Goal: Task Accomplishment & Management: Manage account settings

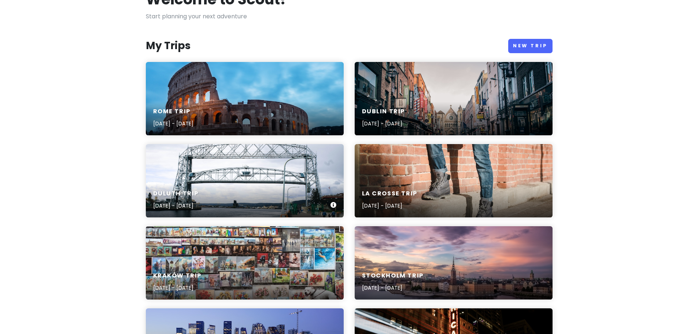
scroll to position [52, 0]
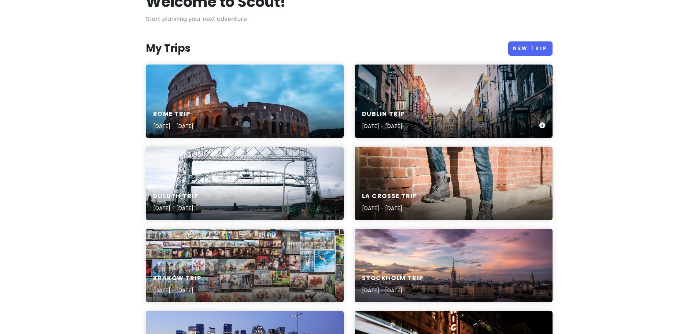
click at [422, 95] on div "[GEOGRAPHIC_DATA] Trip [DATE] - [DATE]" at bounding box center [454, 101] width 198 height 73
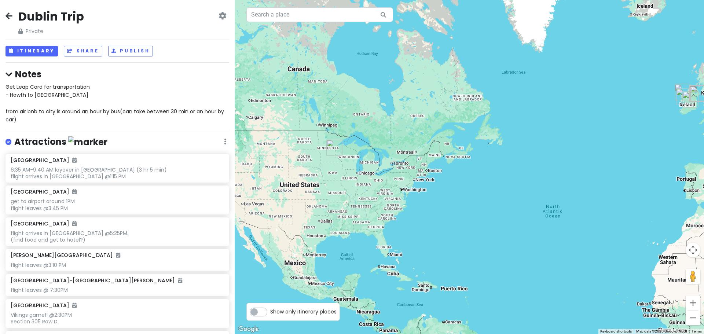
drag, startPoint x: 310, startPoint y: 167, endPoint x: 395, endPoint y: 136, distance: 90.3
click at [395, 136] on div at bounding box center [469, 167] width 469 height 334
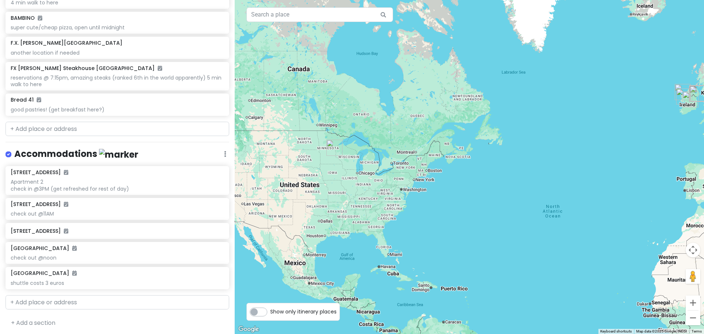
scroll to position [959, 0]
click at [43, 324] on link "+ Add a section" at bounding box center [33, 322] width 44 height 8
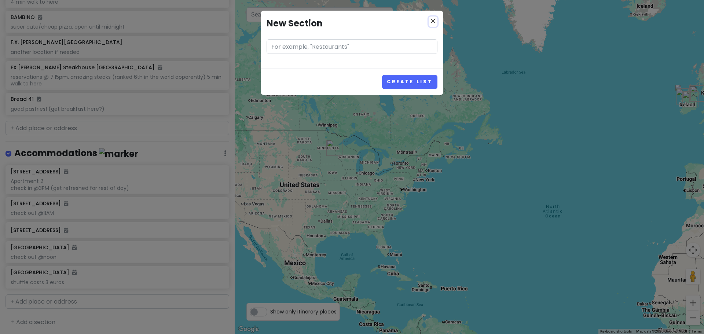
click at [433, 21] on icon "close" at bounding box center [432, 20] width 9 height 9
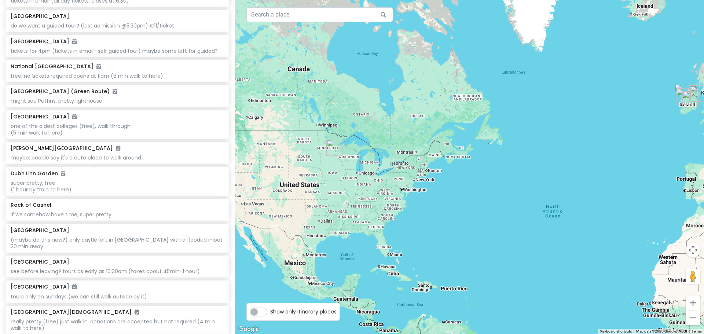
scroll to position [373, 0]
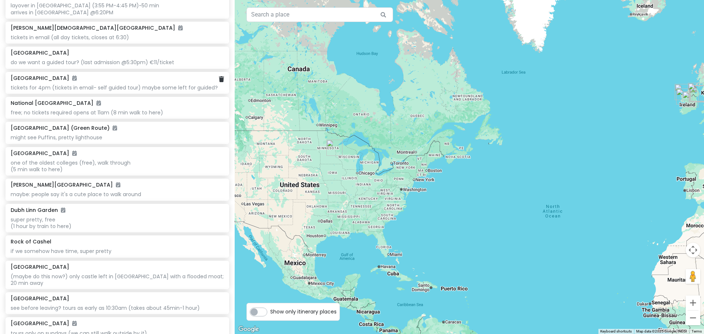
click at [81, 87] on div "tickets for 4pm (tickets in email- self guided tour) maybe some left for guided?" at bounding box center [117, 87] width 213 height 7
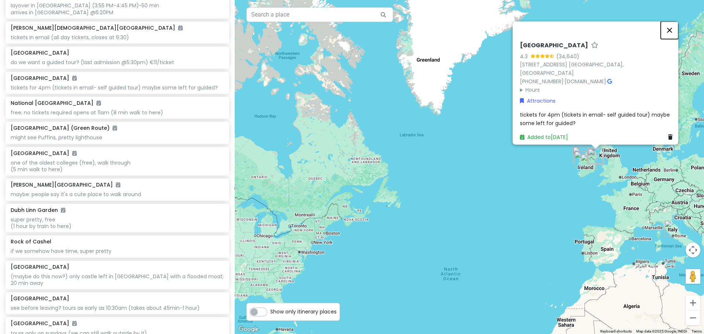
click at [670, 39] on button "Close" at bounding box center [669, 30] width 18 height 18
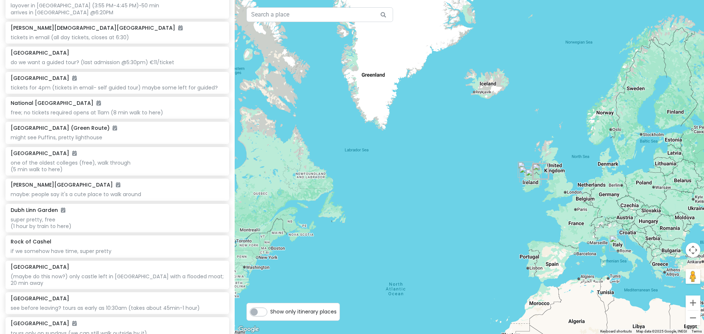
drag, startPoint x: 630, startPoint y: 154, endPoint x: 572, endPoint y: 171, distance: 59.9
click at [572, 171] on div at bounding box center [469, 167] width 469 height 334
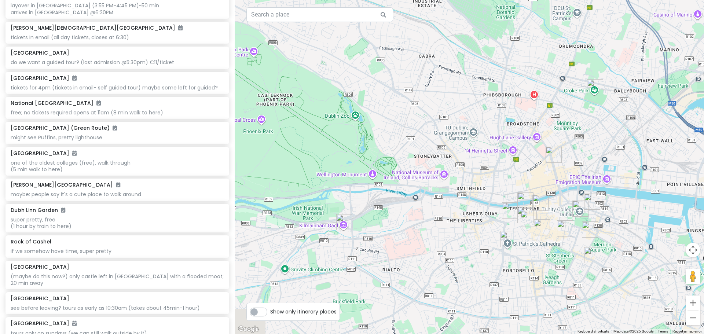
drag, startPoint x: 600, startPoint y: 223, endPoint x: 564, endPoint y: 199, distance: 42.7
click at [572, 171] on div at bounding box center [469, 167] width 469 height 334
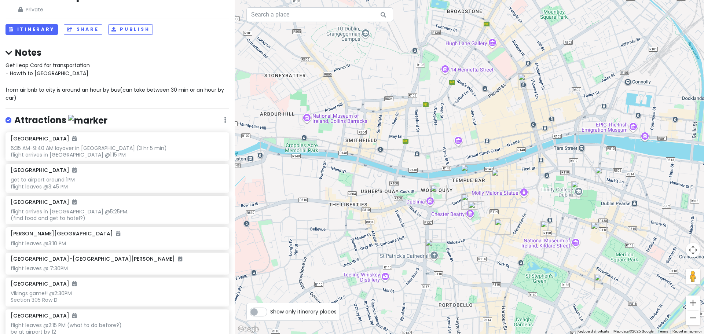
scroll to position [0, 0]
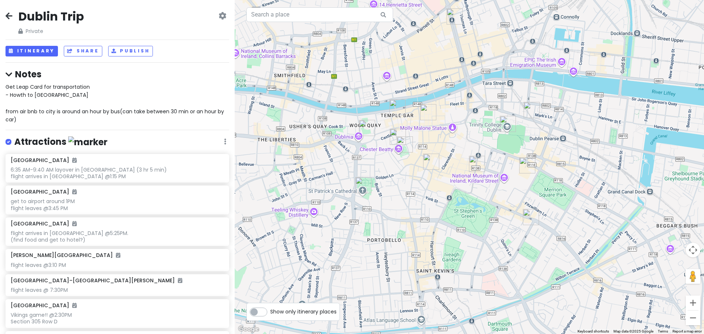
drag, startPoint x: 483, startPoint y: 158, endPoint x: 412, endPoint y: 92, distance: 96.7
click at [412, 92] on div at bounding box center [469, 167] width 469 height 334
click at [42, 52] on button "Itinerary" at bounding box center [31, 51] width 52 height 11
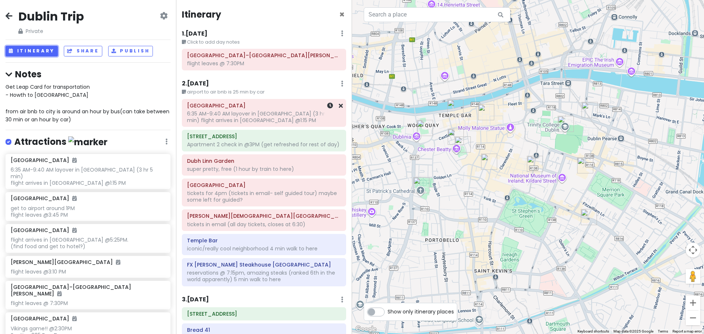
click at [232, 115] on div "6:35 AM-9:40 AM layover in [GEOGRAPHIC_DATA] (3 hr 5 min) flight arrives in [GE…" at bounding box center [264, 116] width 154 height 13
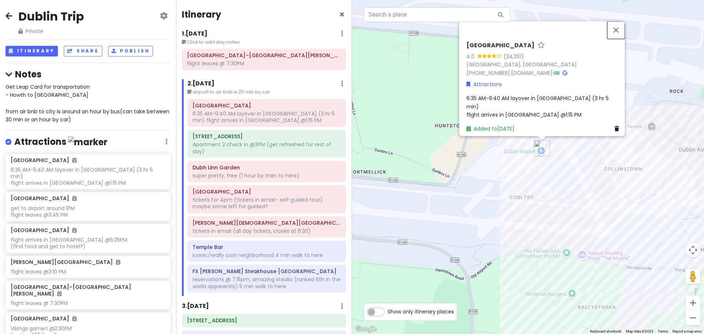
drag, startPoint x: 617, startPoint y: 33, endPoint x: 617, endPoint y: 36, distance: 3.7
click at [617, 33] on button "Close" at bounding box center [616, 30] width 18 height 18
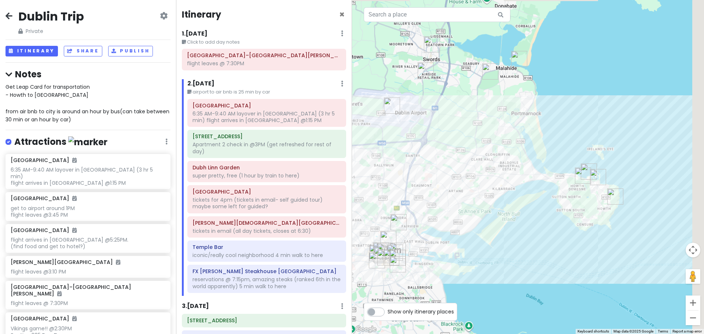
drag, startPoint x: 657, startPoint y: 169, endPoint x: 432, endPoint y: 169, distance: 225.0
click at [432, 169] on div at bounding box center [528, 167] width 352 height 334
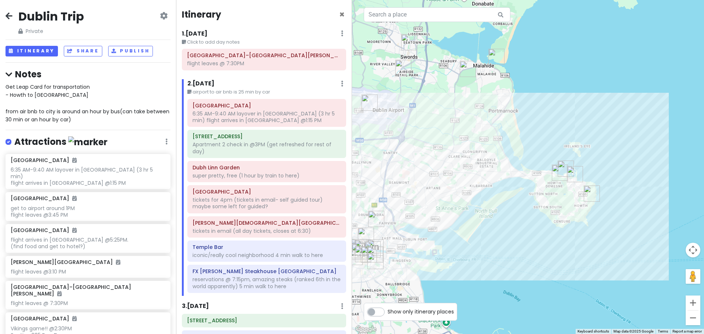
drag, startPoint x: 436, startPoint y: 166, endPoint x: 461, endPoint y: 138, distance: 37.9
click at [461, 138] on div at bounding box center [528, 167] width 352 height 334
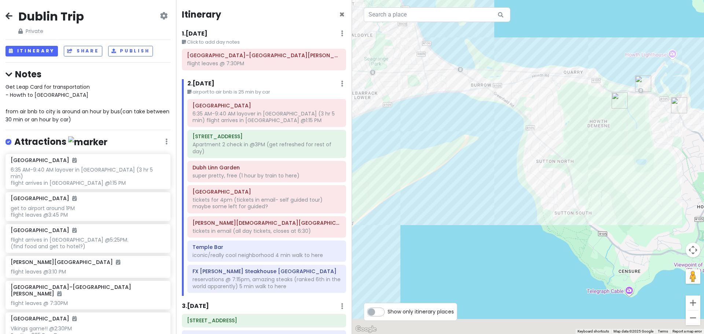
drag, startPoint x: 520, startPoint y: 272, endPoint x: 615, endPoint y: 177, distance: 133.2
click at [615, 177] on div at bounding box center [528, 167] width 352 height 334
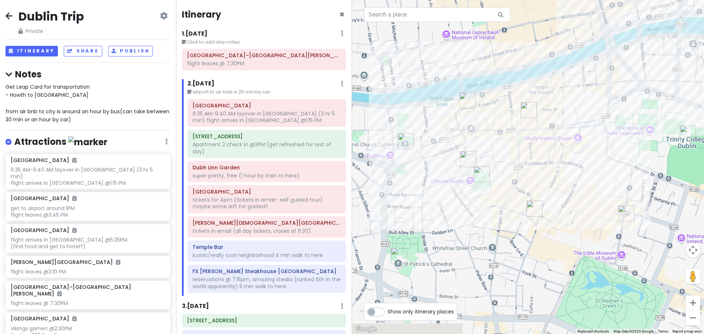
drag, startPoint x: 548, startPoint y: 216, endPoint x: 559, endPoint y: 107, distance: 109.0
click at [559, 107] on div at bounding box center [528, 167] width 352 height 334
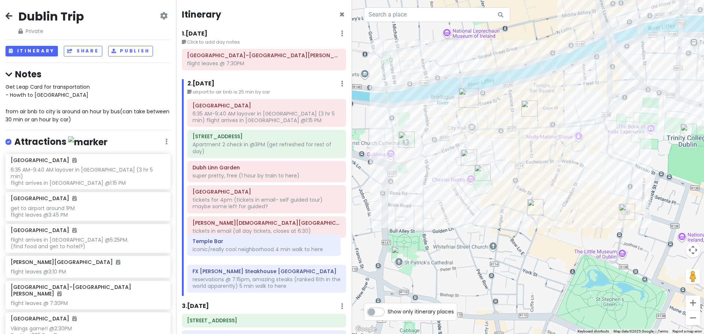
scroll to position [0, 0]
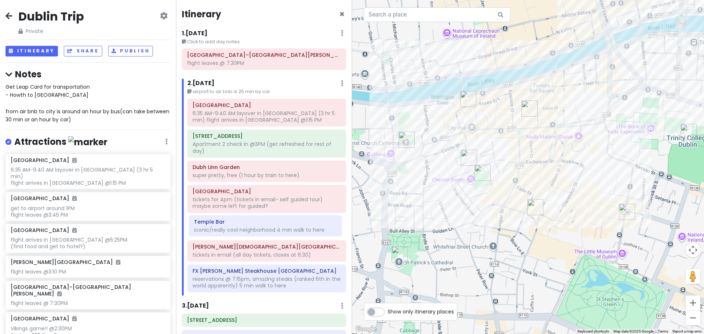
drag, startPoint x: 250, startPoint y: 252, endPoint x: 252, endPoint y: 227, distance: 25.3
click at [252, 227] on div "[GEOGRAPHIC_DATA] 6:35 AM-9:40 AM layover in [GEOGRAPHIC_DATA] (3 hr 5 min) fli…" at bounding box center [267, 197] width 170 height 197
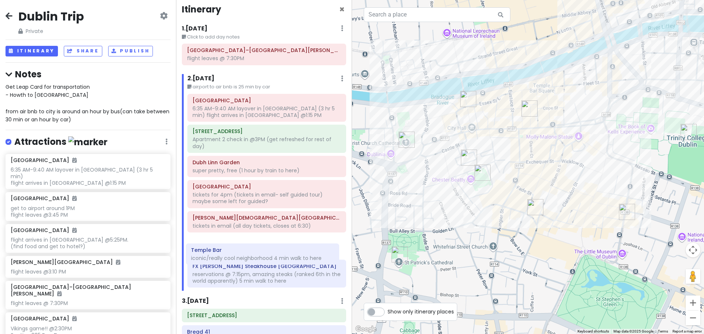
drag, startPoint x: 264, startPoint y: 224, endPoint x: 262, endPoint y: 252, distance: 27.5
click at [262, 252] on div "[GEOGRAPHIC_DATA] 6:35 AM-9:40 AM layover in [GEOGRAPHIC_DATA] (3 hr 5 min) fli…" at bounding box center [267, 192] width 170 height 197
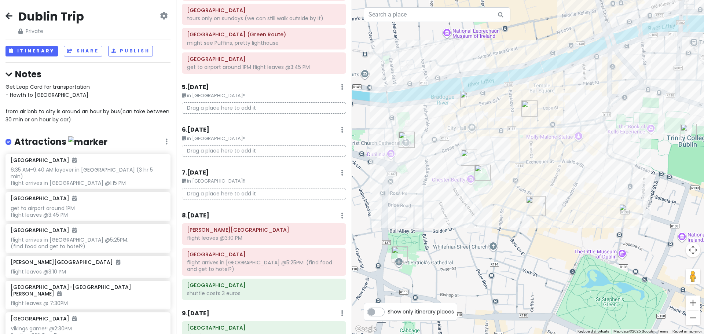
scroll to position [713, 0]
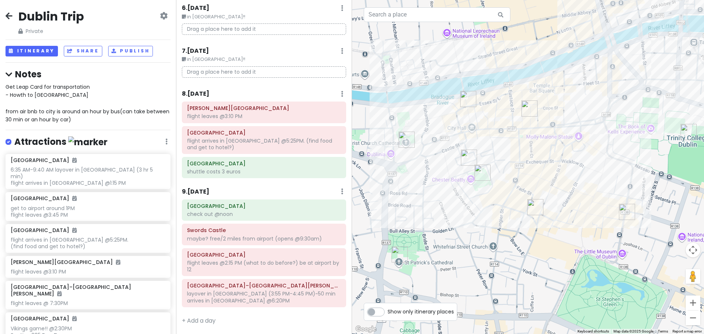
click at [4, 12] on div "Dublin Trip Private Change Dates Make a Copy Delete Trip Give Feedback 💡 Suppor…" at bounding box center [88, 167] width 176 height 334
click at [10, 13] on icon at bounding box center [8, 16] width 7 height 6
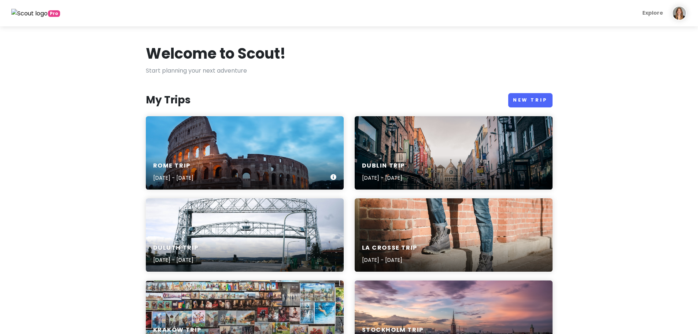
click at [181, 148] on div "Rome Trip [DATE] - [DATE]" at bounding box center [245, 152] width 198 height 73
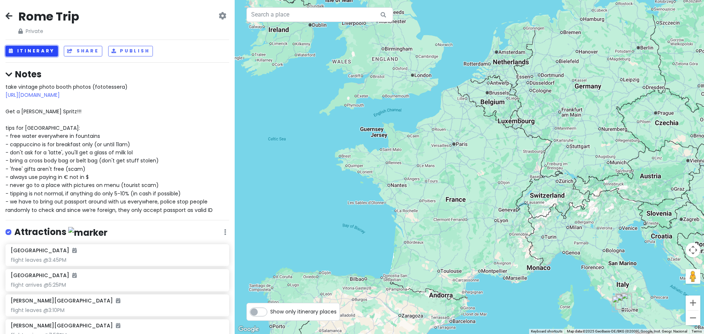
click at [33, 49] on button "Itinerary" at bounding box center [31, 51] width 52 height 11
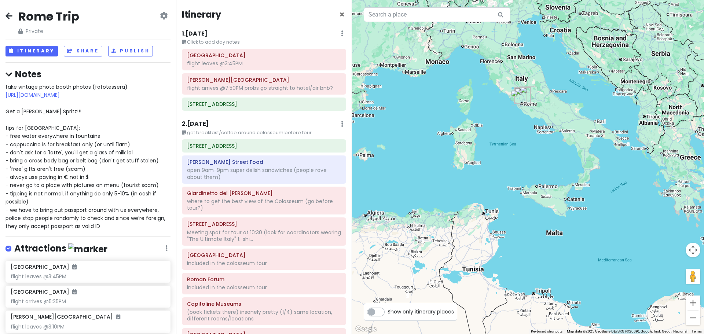
drag, startPoint x: 541, startPoint y: 224, endPoint x: 408, endPoint y: 77, distance: 198.5
click at [408, 77] on div at bounding box center [528, 167] width 352 height 334
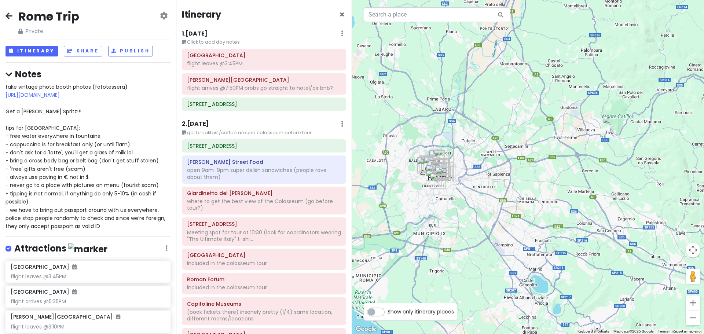
drag, startPoint x: 449, startPoint y: 180, endPoint x: 546, endPoint y: 154, distance: 100.9
click at [546, 154] on div at bounding box center [528, 167] width 352 height 334
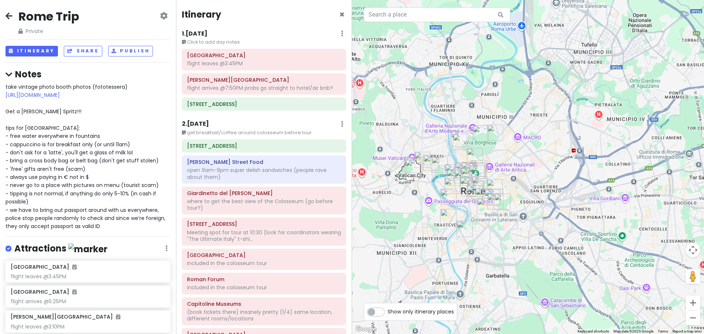
drag, startPoint x: 501, startPoint y: 184, endPoint x: 533, endPoint y: 114, distance: 77.3
click at [535, 113] on div at bounding box center [528, 167] width 352 height 334
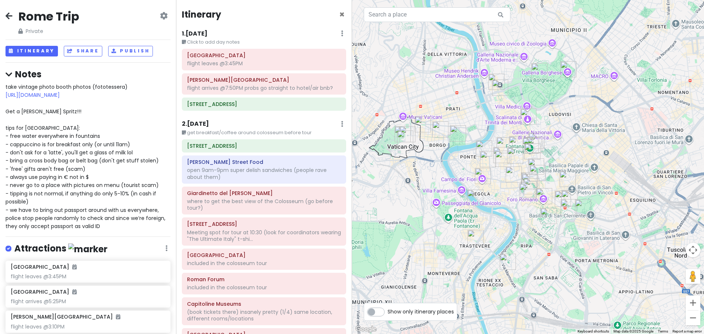
drag, startPoint x: 548, startPoint y: 116, endPoint x: 585, endPoint y: 139, distance: 43.9
click at [585, 139] on div at bounding box center [528, 167] width 352 height 334
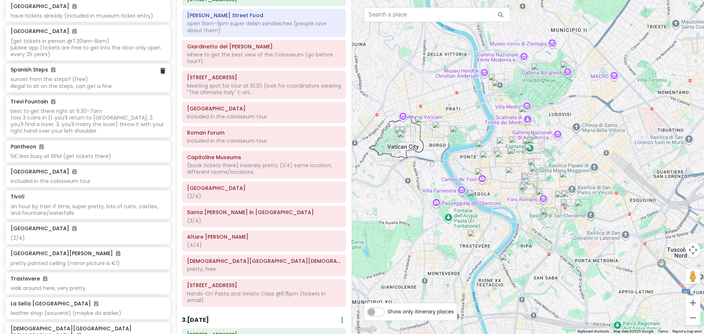
scroll to position [550, 0]
